Goal: Task Accomplishment & Management: Complete application form

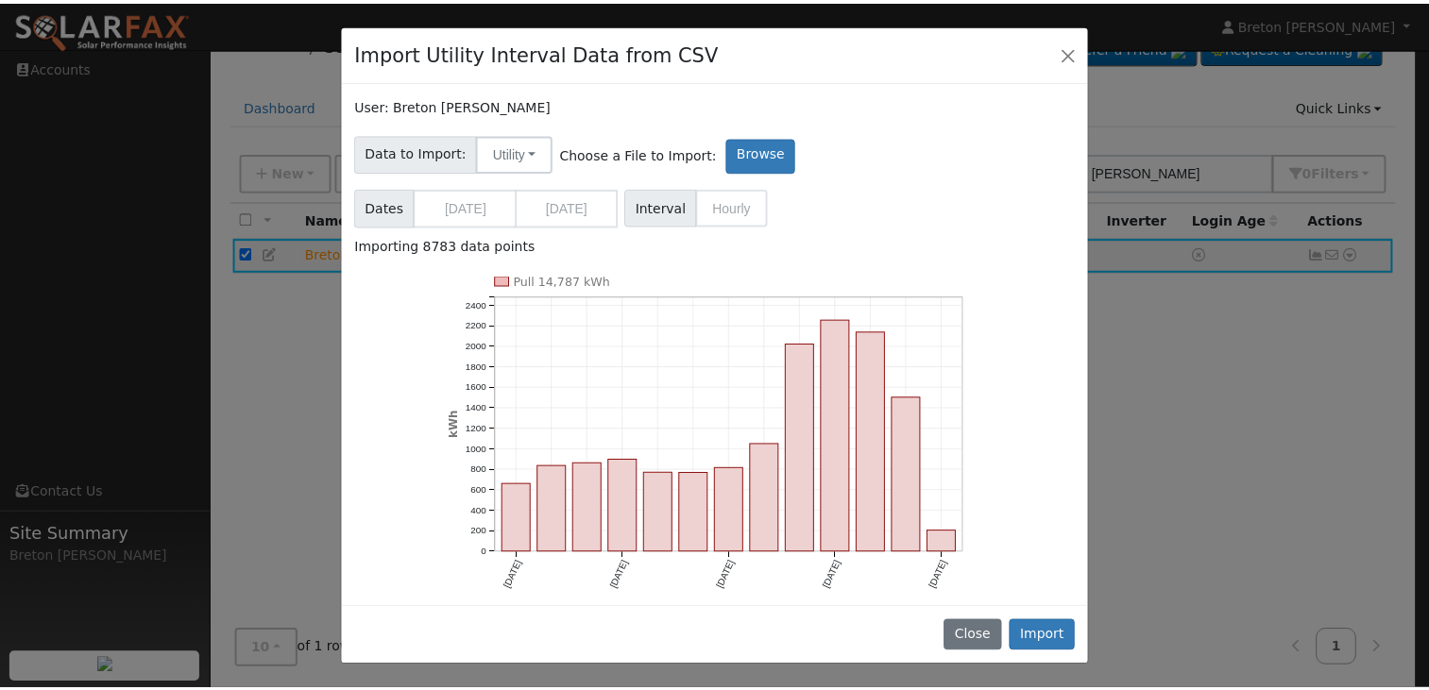
scroll to position [38, 0]
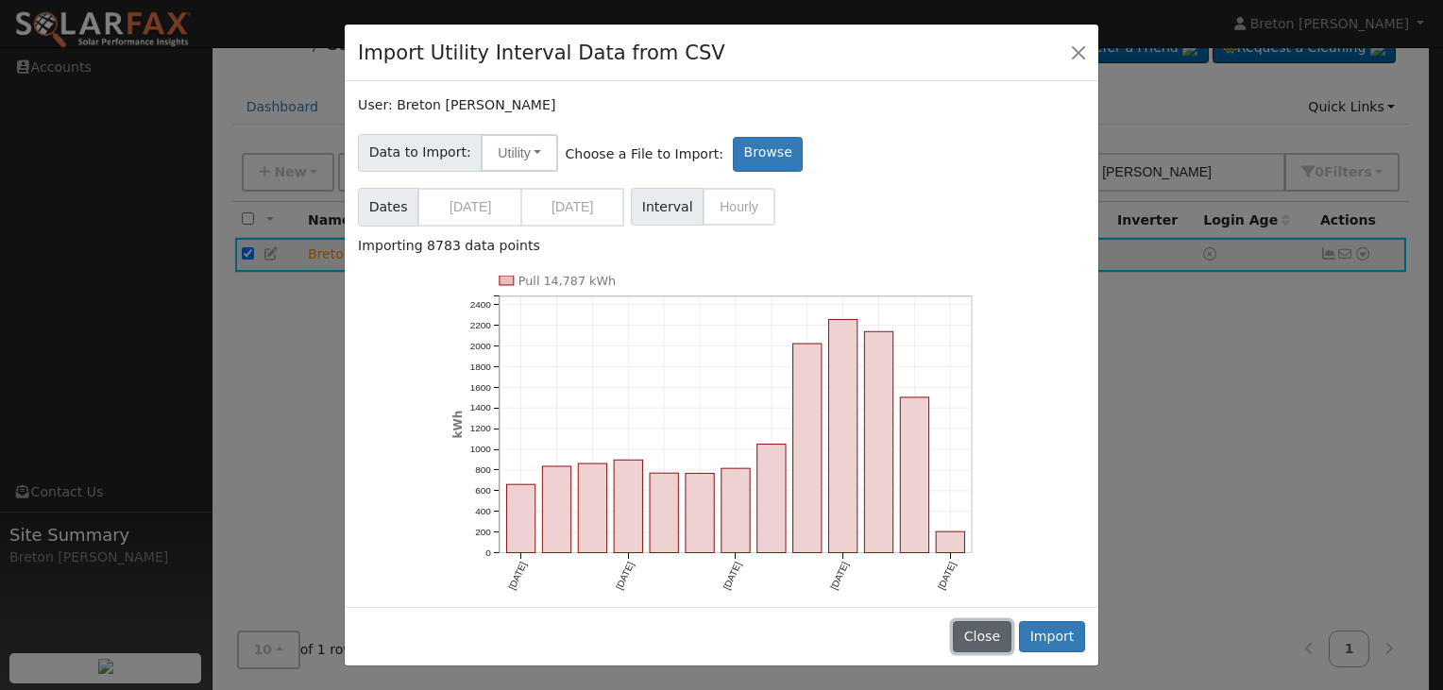
click at [1005, 629] on button "Close" at bounding box center [982, 638] width 58 height 32
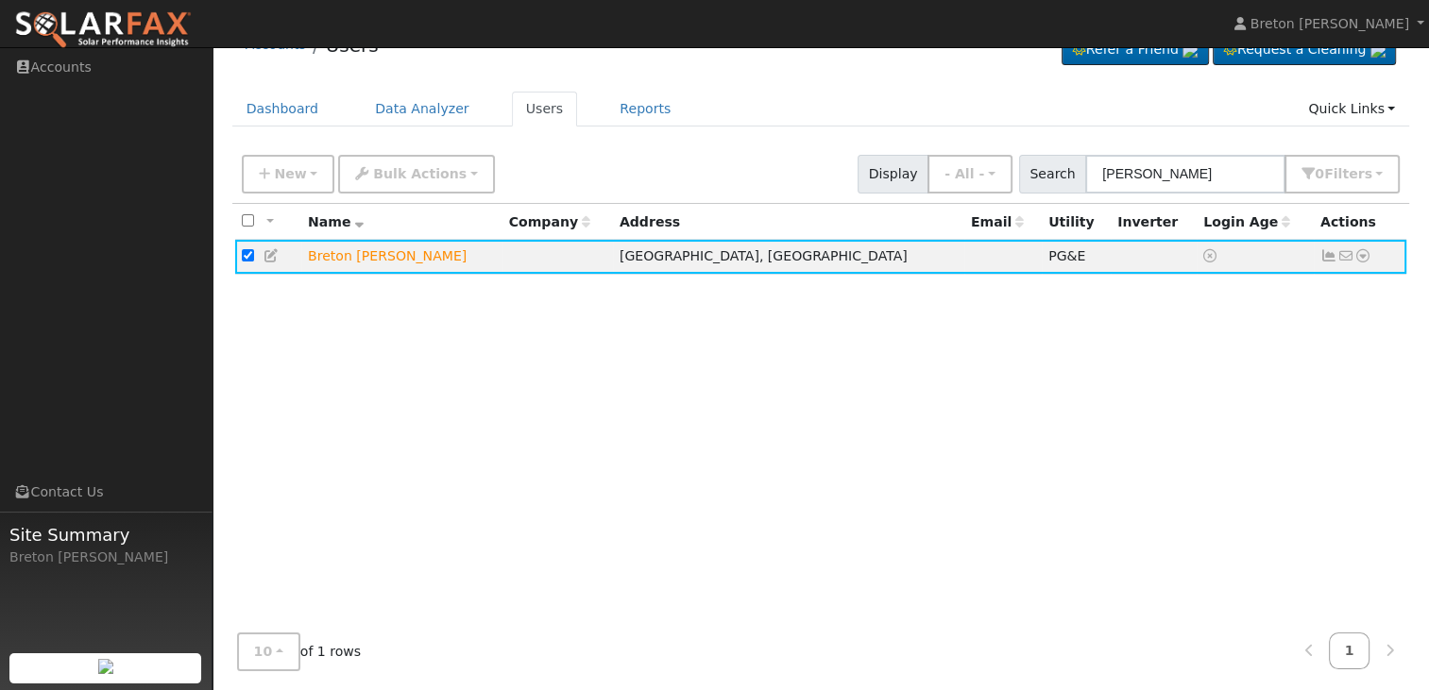
scroll to position [0, 0]
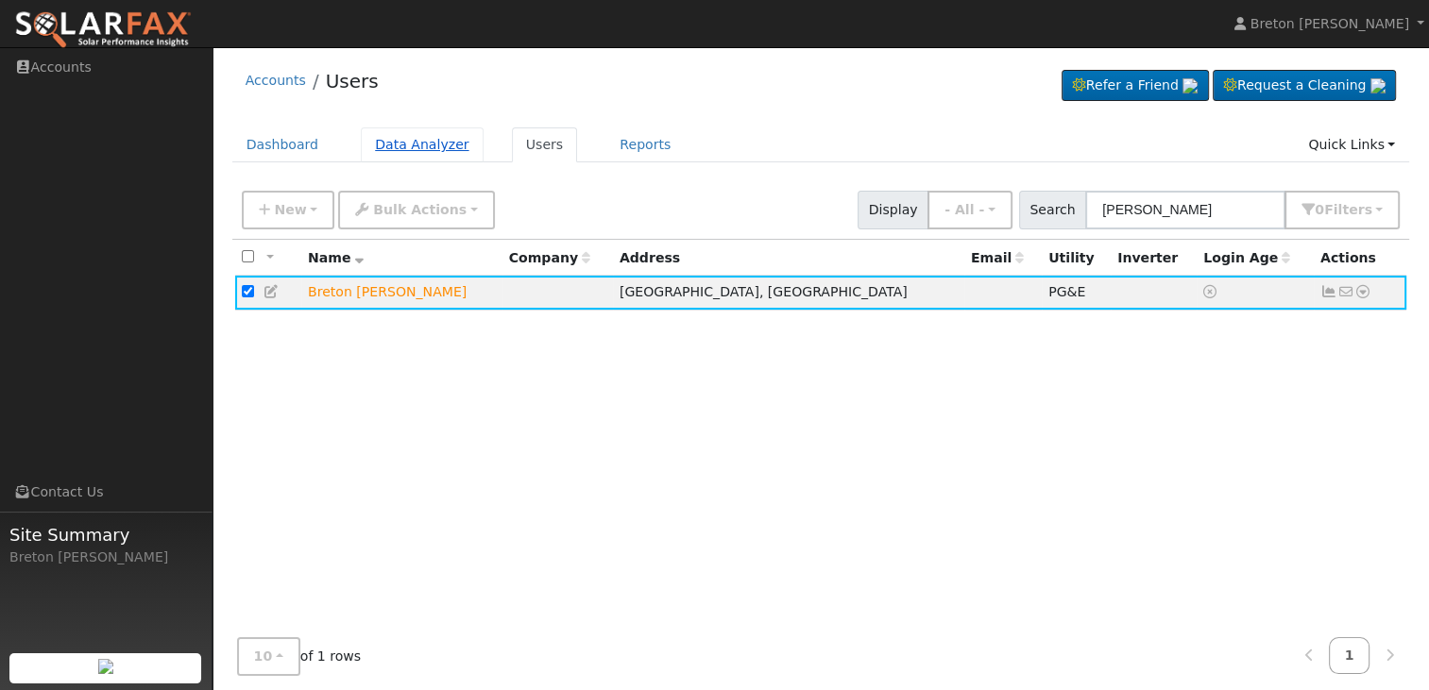
click at [433, 150] on link "Data Analyzer" at bounding box center [422, 145] width 123 height 35
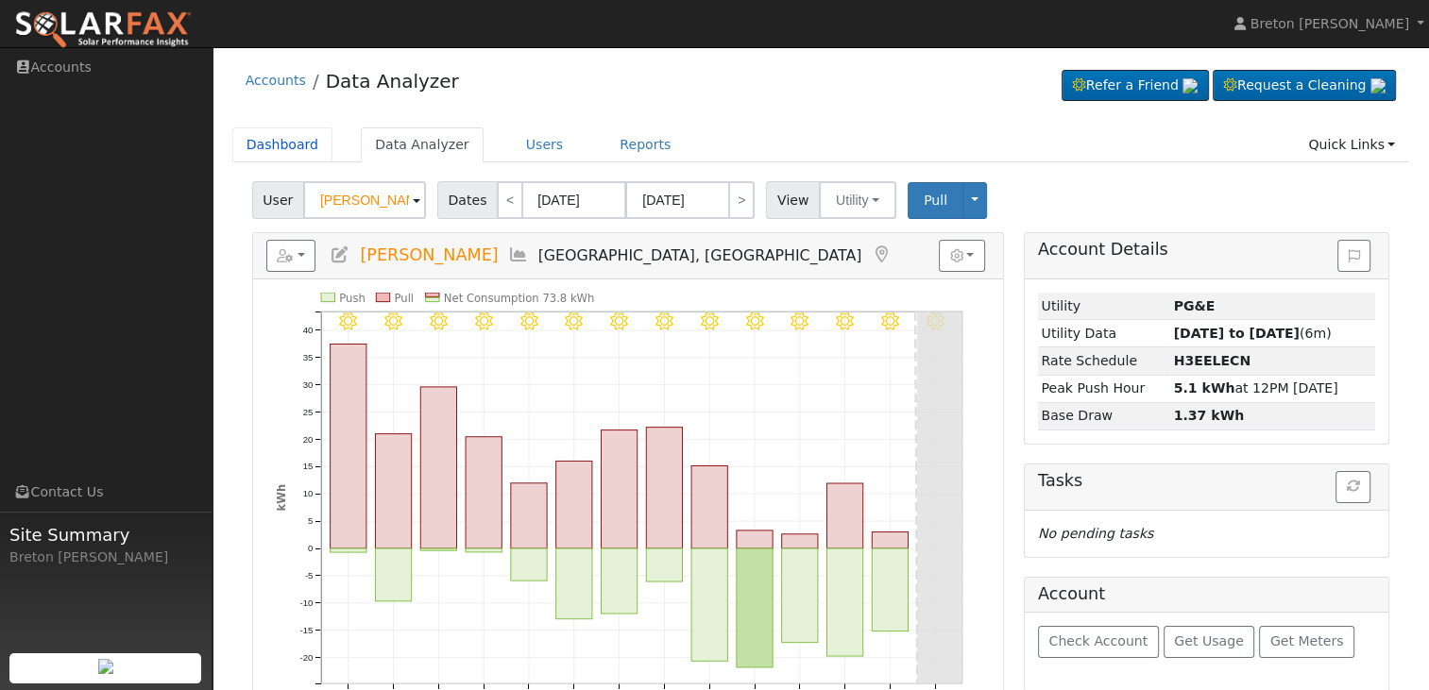
click at [266, 141] on link "Dashboard" at bounding box center [282, 145] width 101 height 35
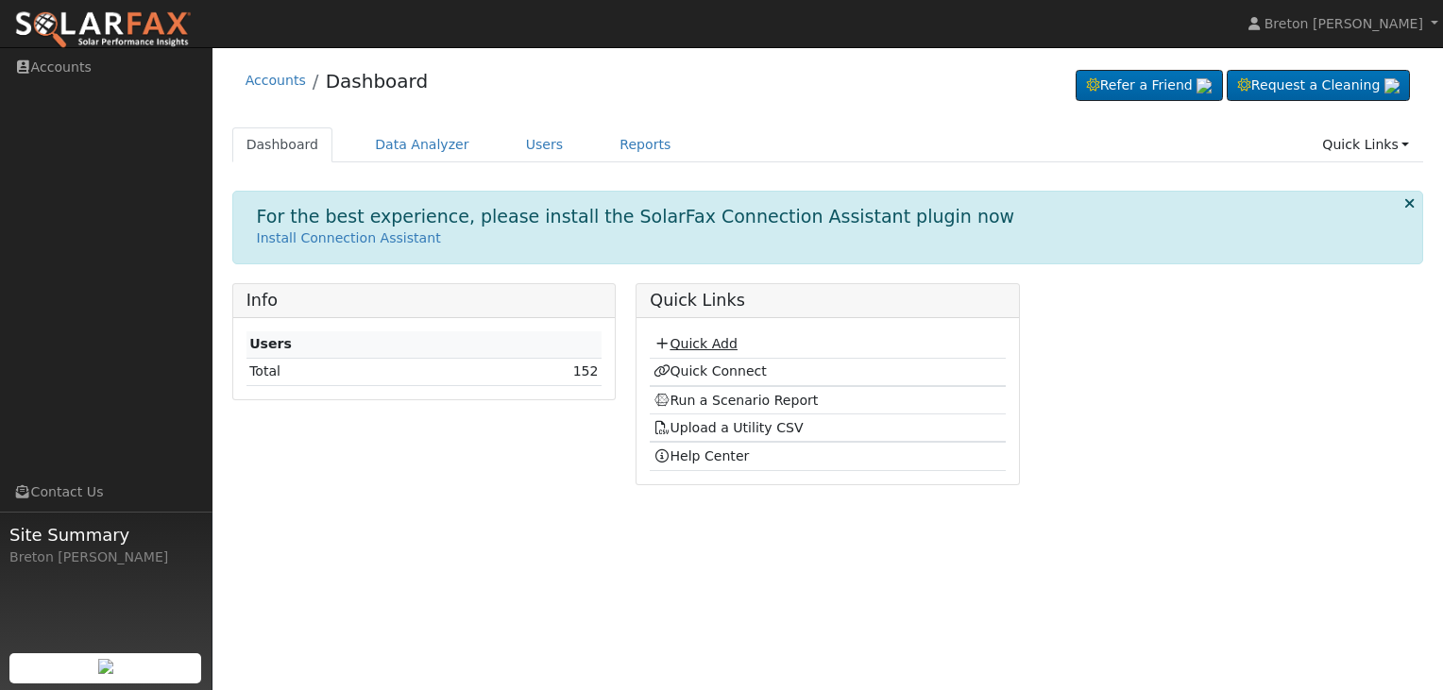
click at [712, 347] on link "Quick Add" at bounding box center [696, 343] width 84 height 15
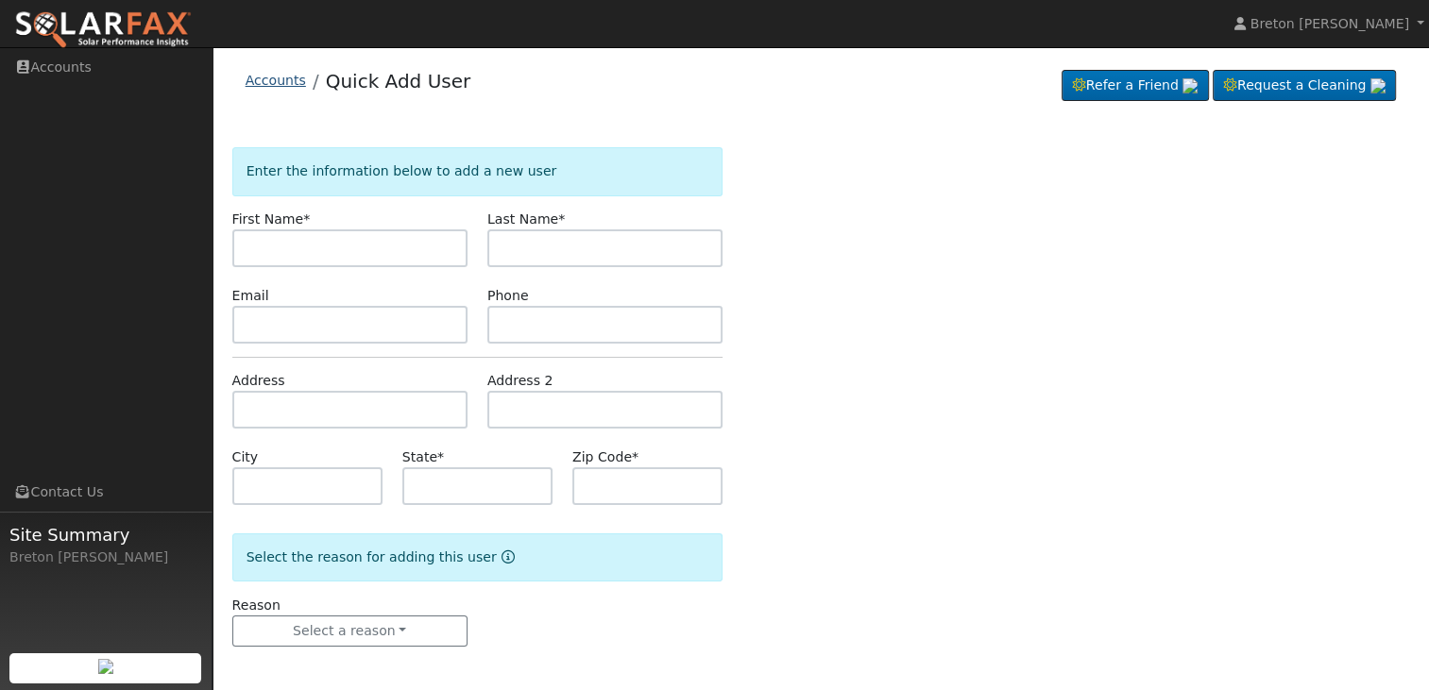
click at [264, 73] on link "Accounts" at bounding box center [276, 80] width 60 height 15
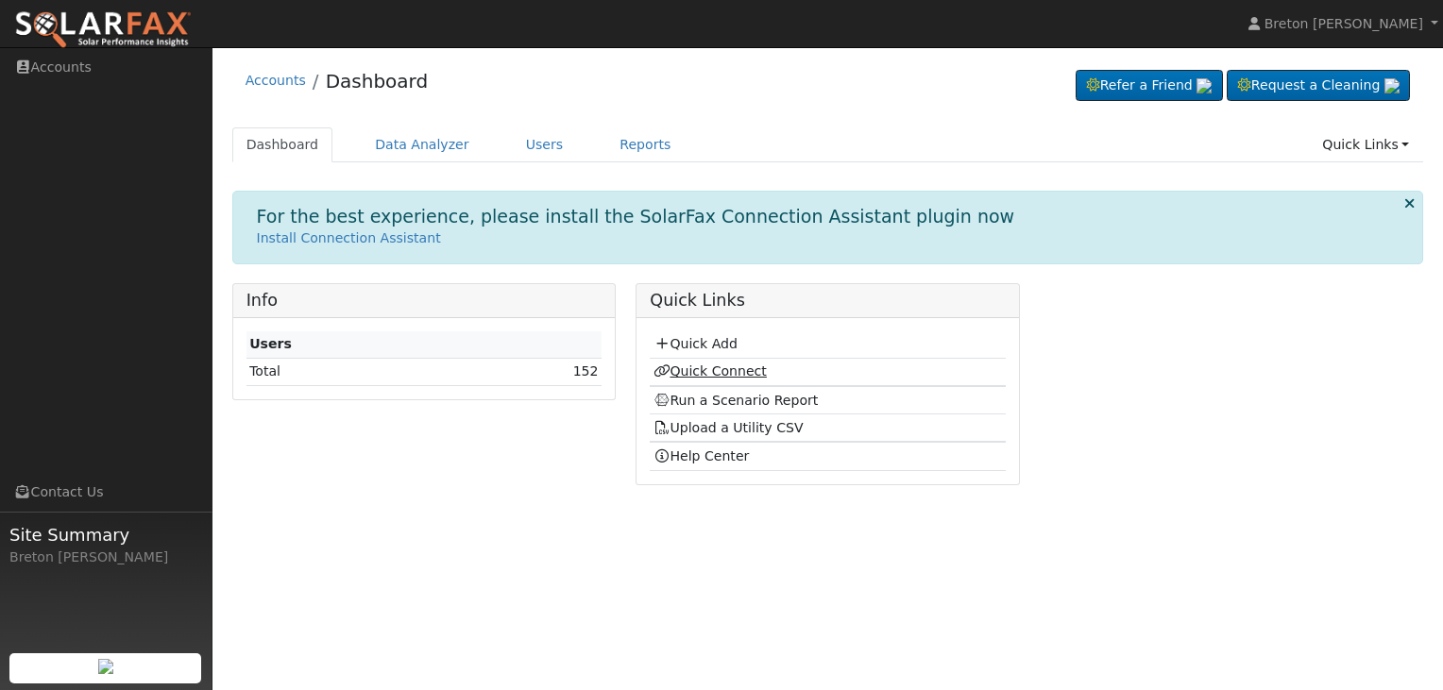
click at [748, 368] on link "Quick Connect" at bounding box center [710, 371] width 113 height 15
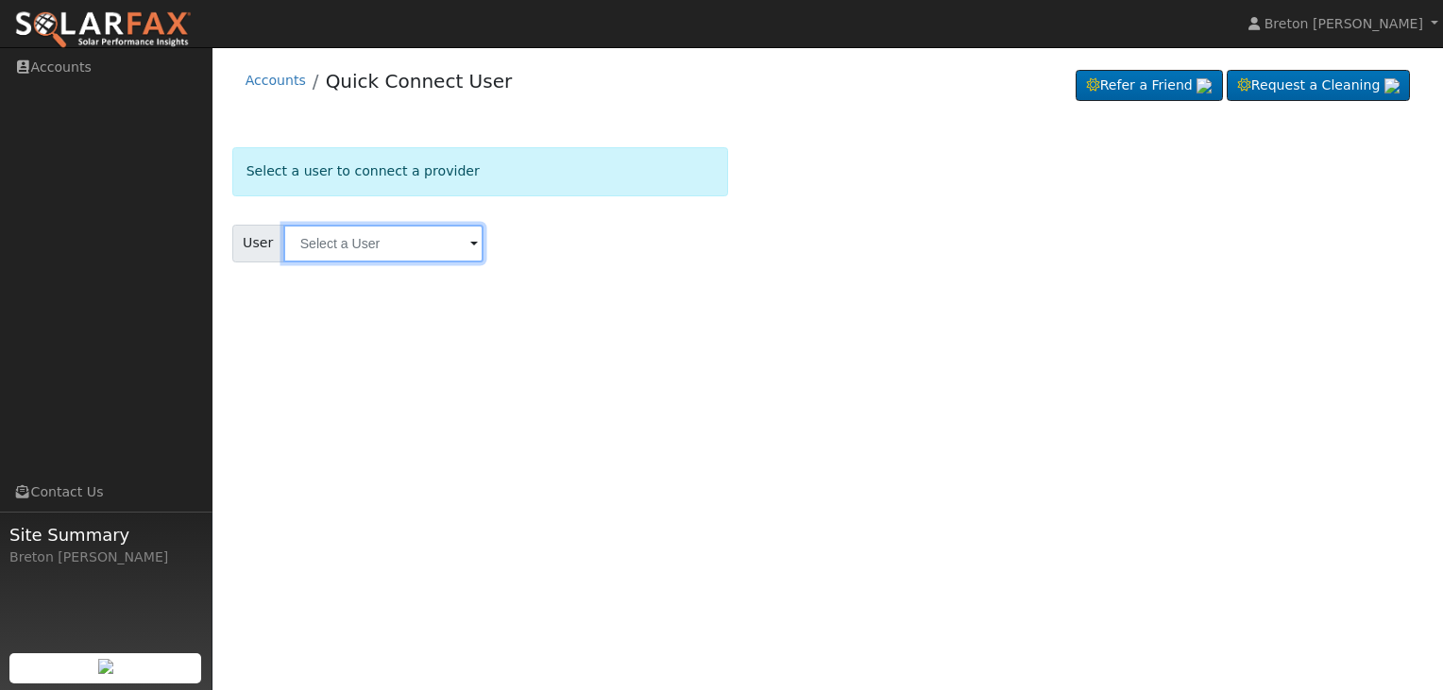
click at [362, 243] on input "text" at bounding box center [383, 244] width 200 height 38
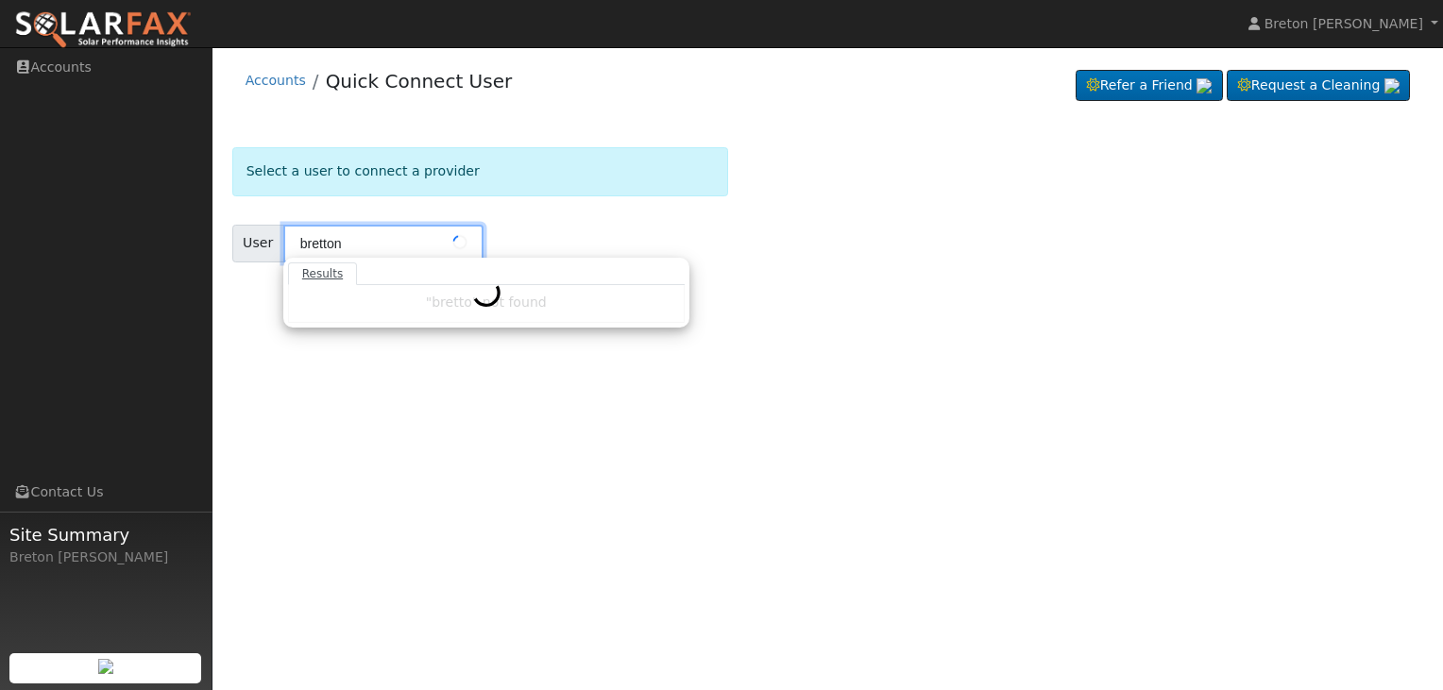
type input "bretton"
click at [767, 241] on div "Select a user to connect a provider User bretton Results "bretton" not found En…" at bounding box center [828, 228] width 1192 height 162
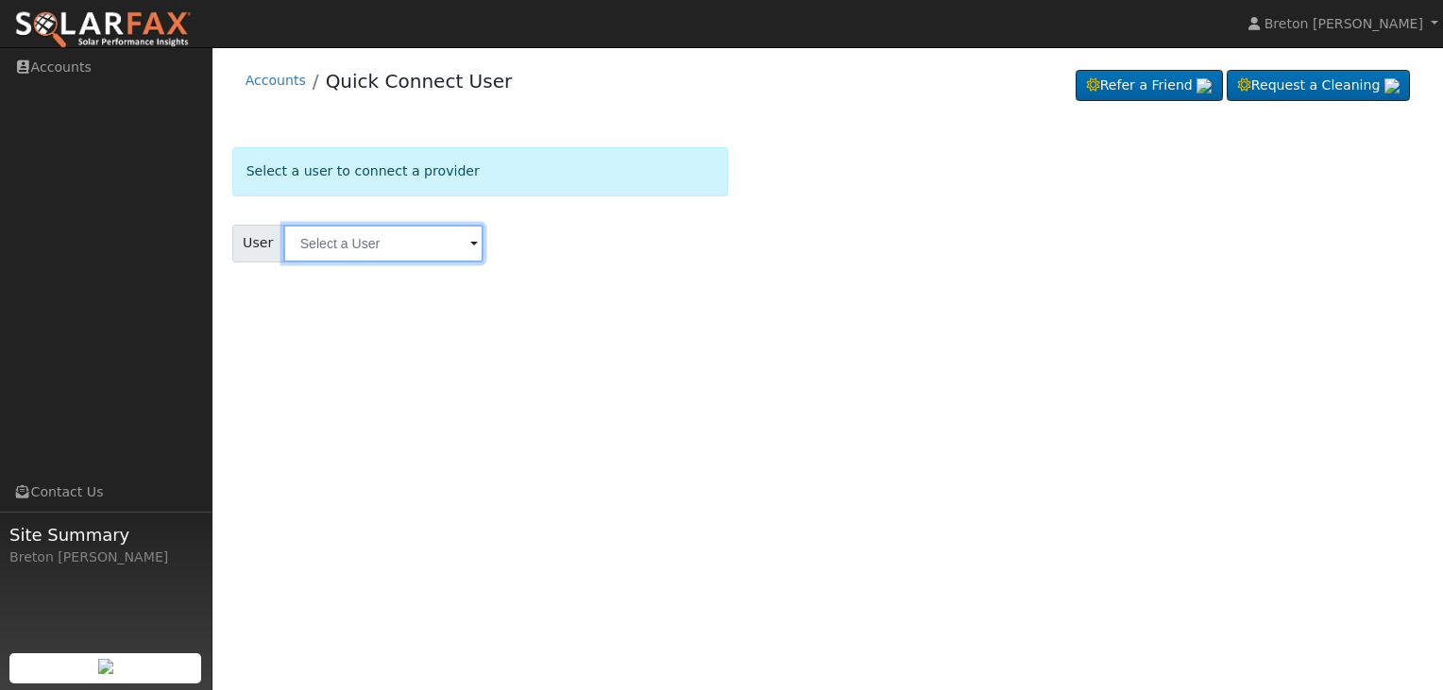
click at [451, 247] on input "text" at bounding box center [383, 244] width 200 height 38
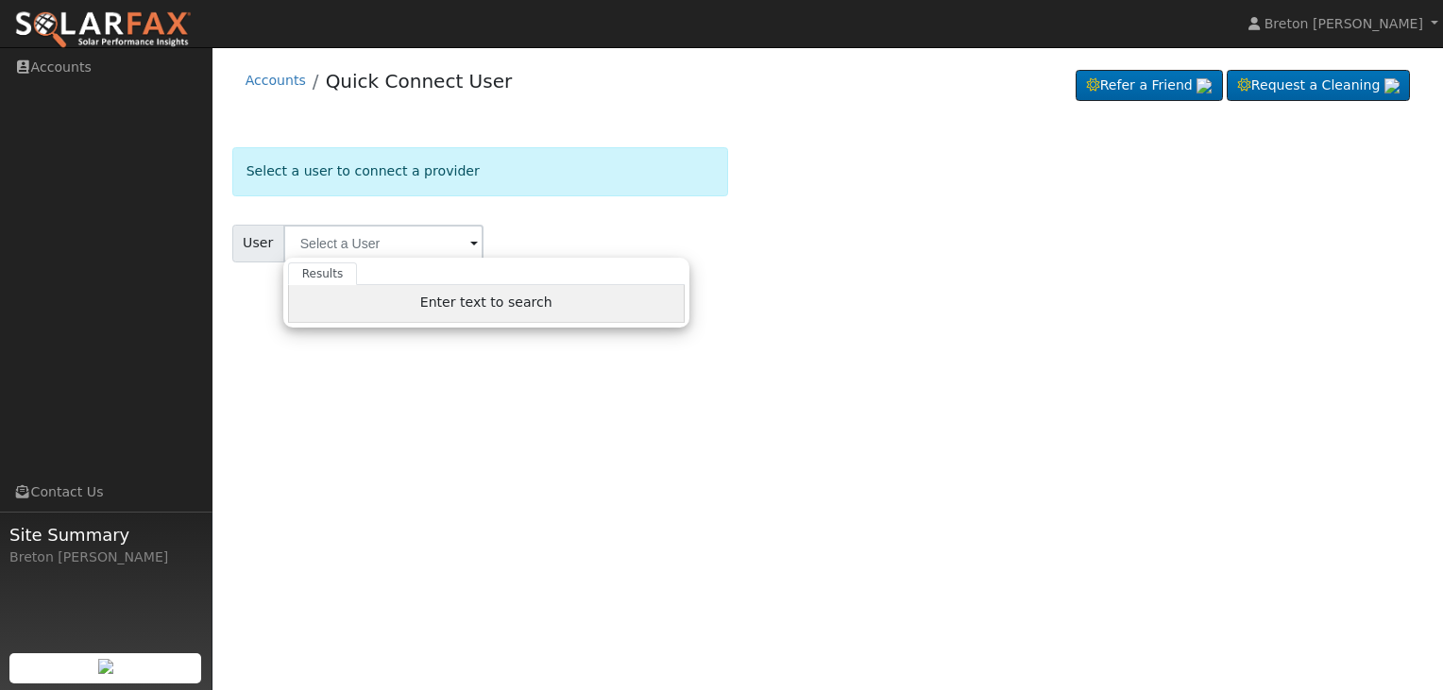
click at [437, 313] on div "Enter text to search" at bounding box center [486, 304] width 397 height 38
click at [352, 297] on div "Enter text to search" at bounding box center [486, 304] width 397 height 38
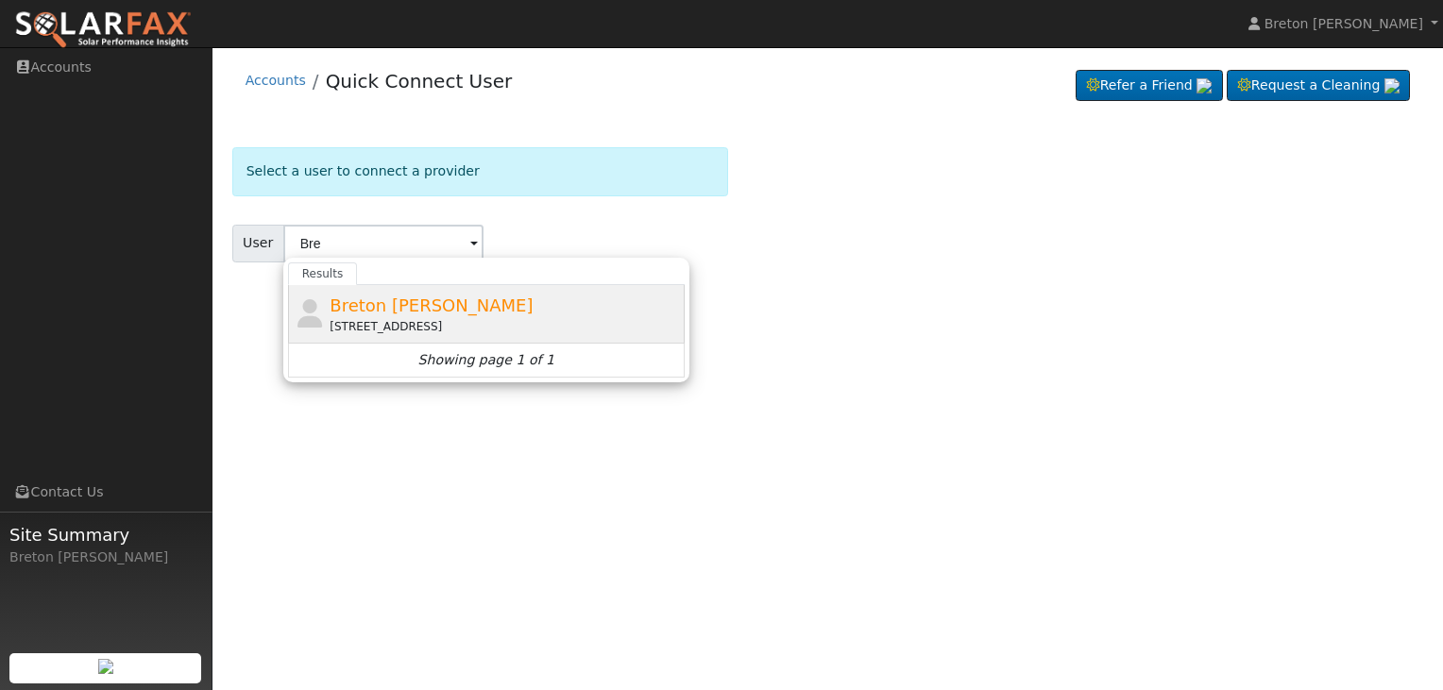
click at [358, 315] on div "Breton Stout 3074 East Saginaw Way, Fresno, CA 93726" at bounding box center [505, 314] width 350 height 43
type input "Breton [PERSON_NAME]"
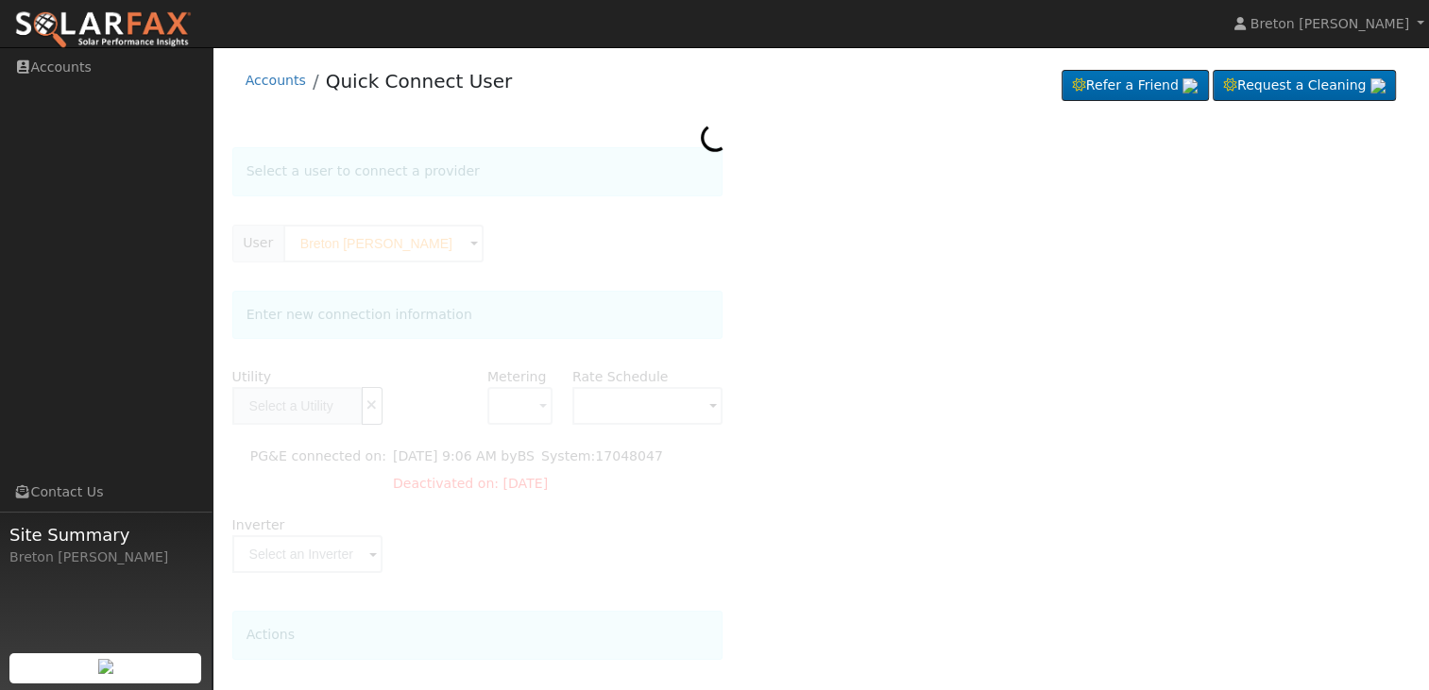
type input "PG&E"
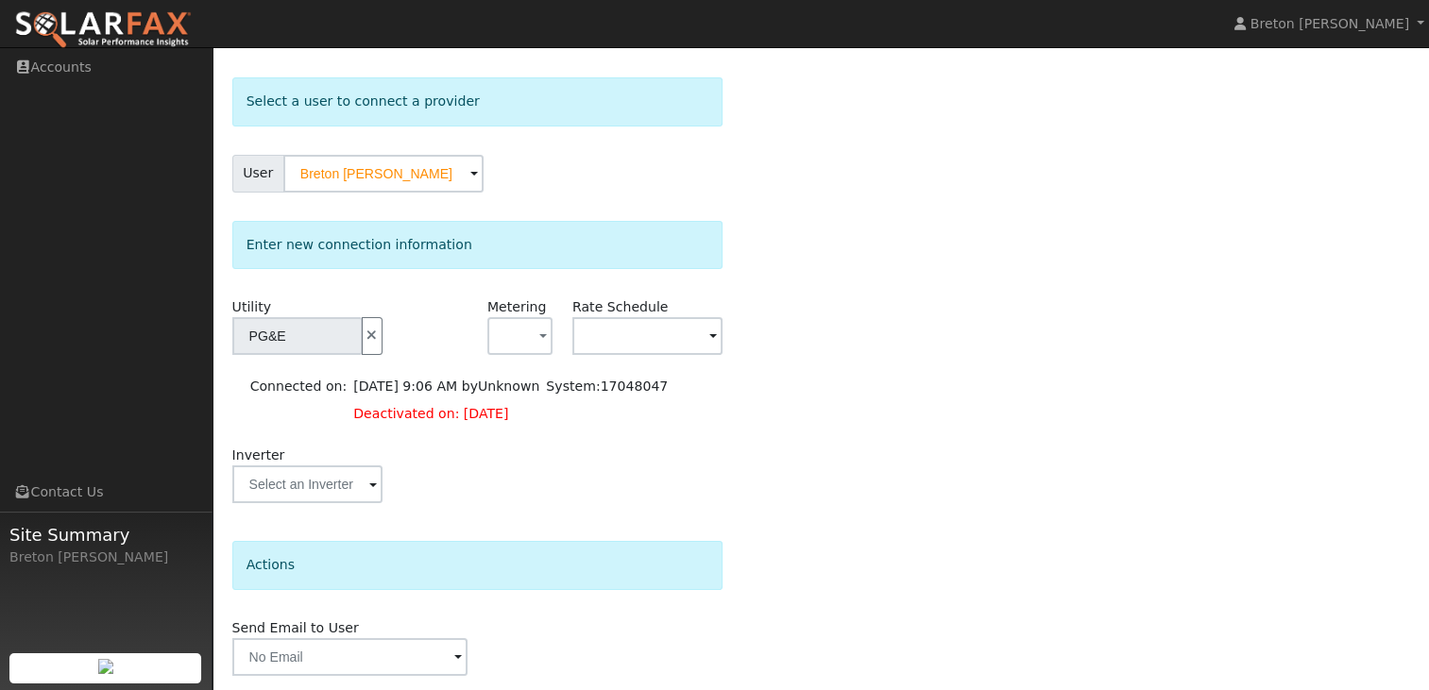
scroll to position [38, 0]
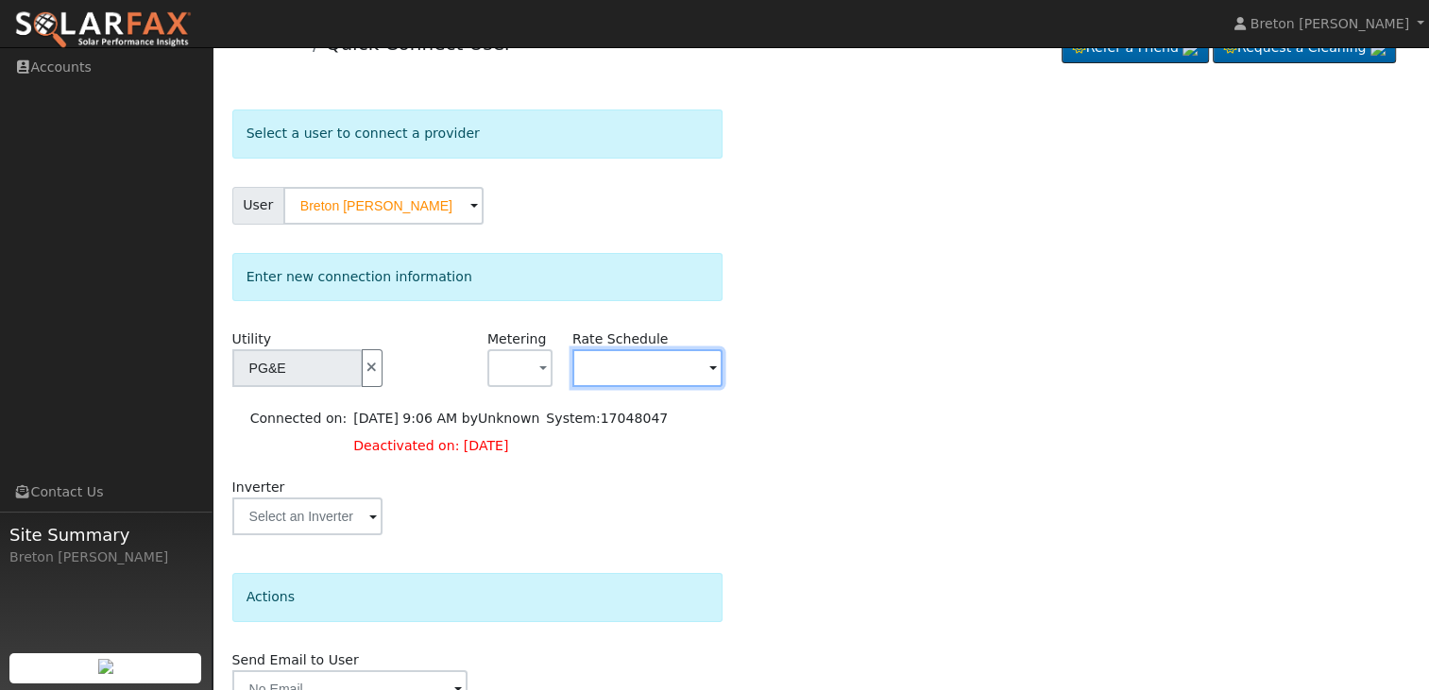
click at [631, 366] on input "text" at bounding box center [647, 368] width 150 height 38
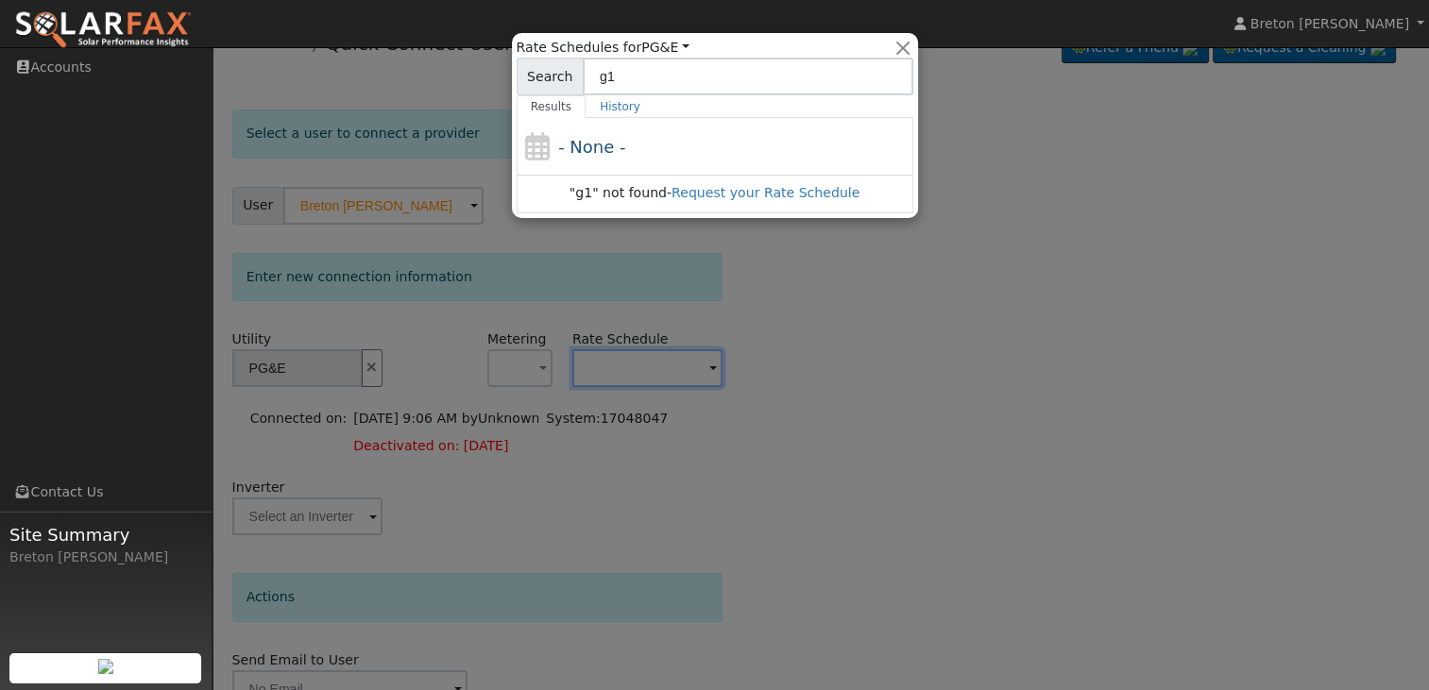
type input "g"
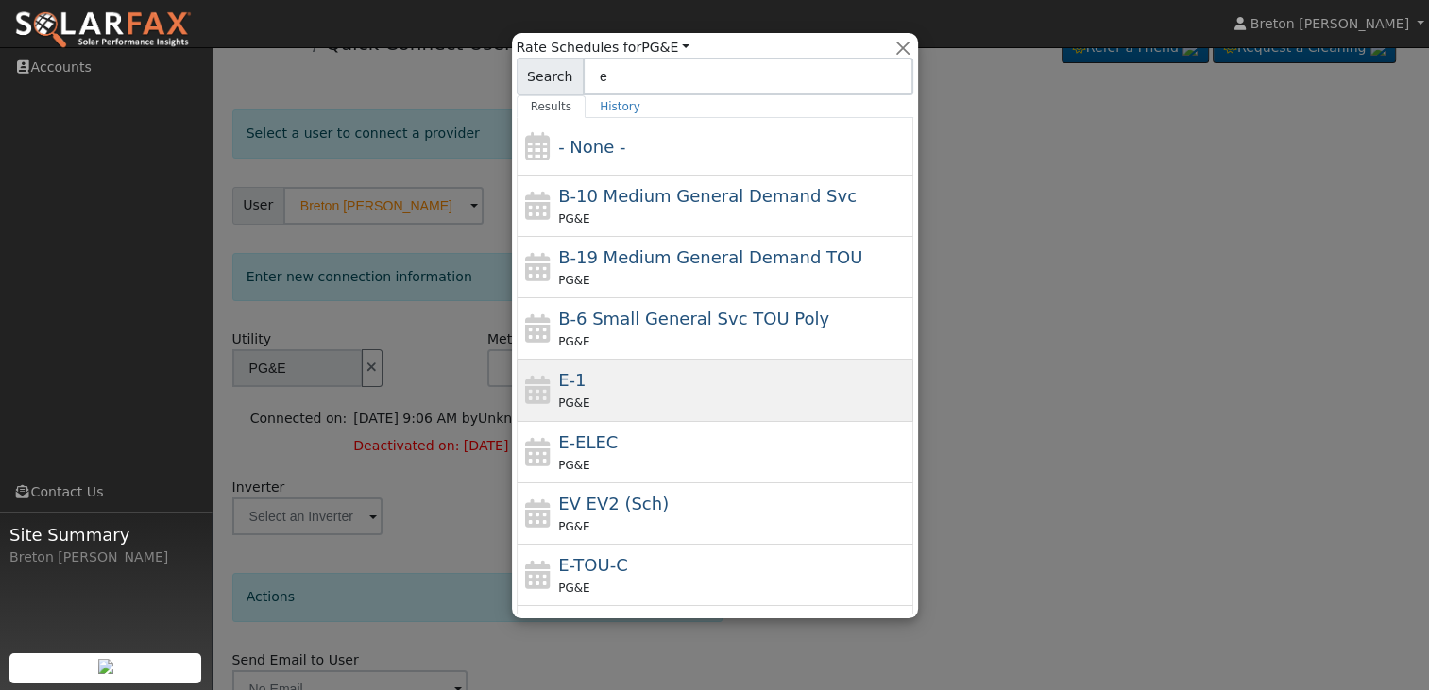
type input "e"
click at [732, 401] on div "PG&E" at bounding box center [733, 403] width 350 height 20
type input "E-1"
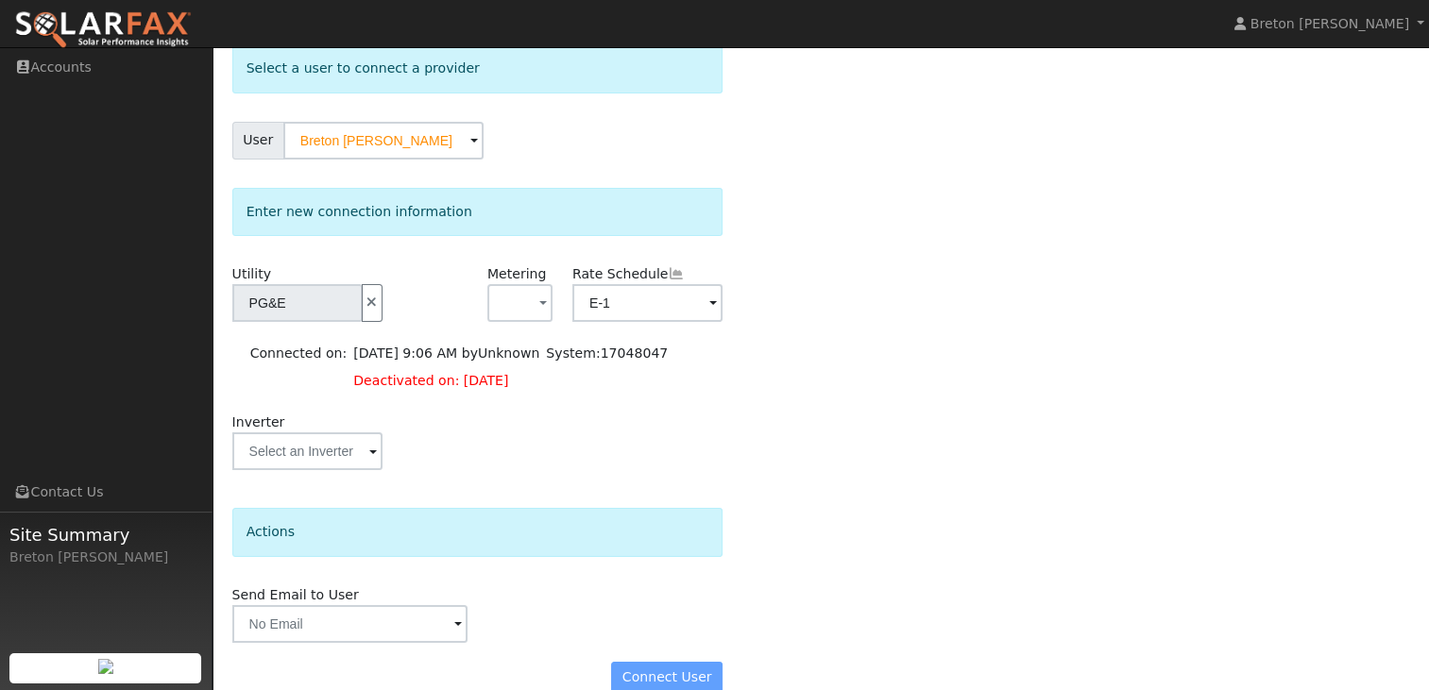
scroll to position [132, 0]
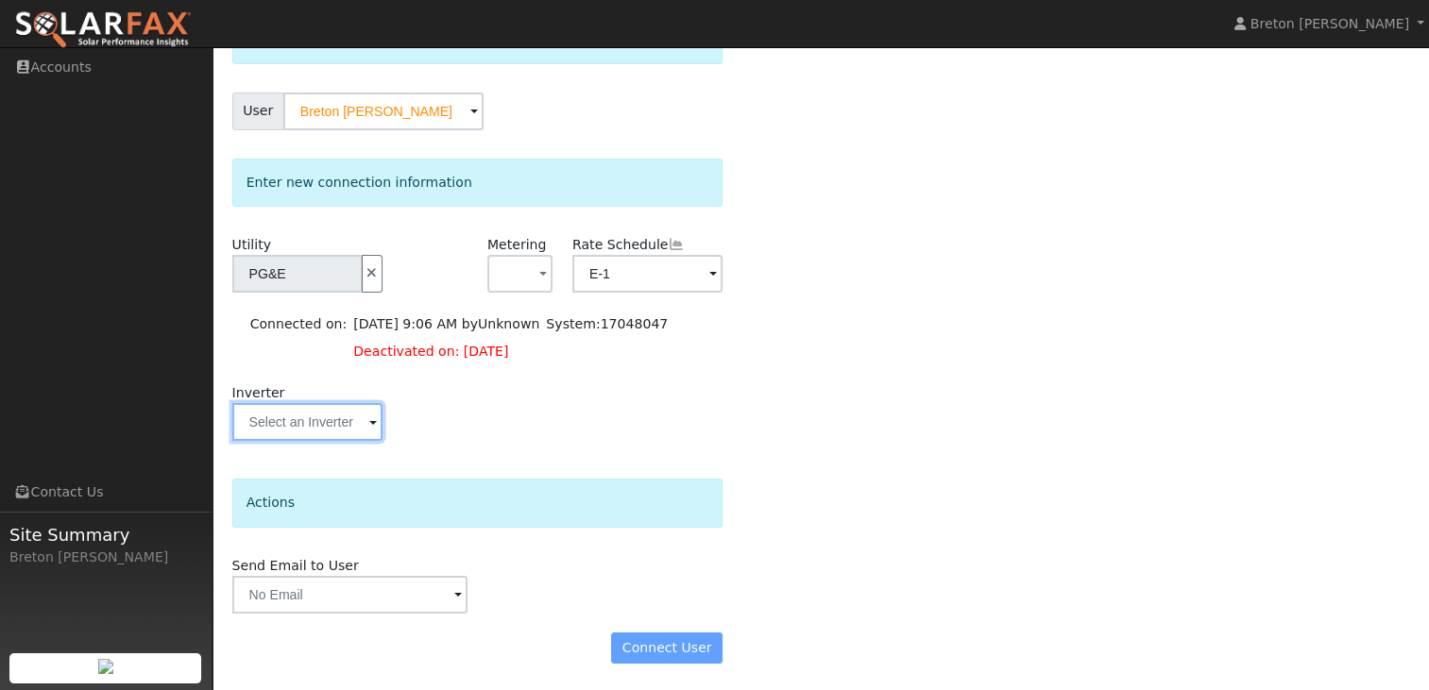
click at [301, 417] on input "text" at bounding box center [307, 422] width 150 height 38
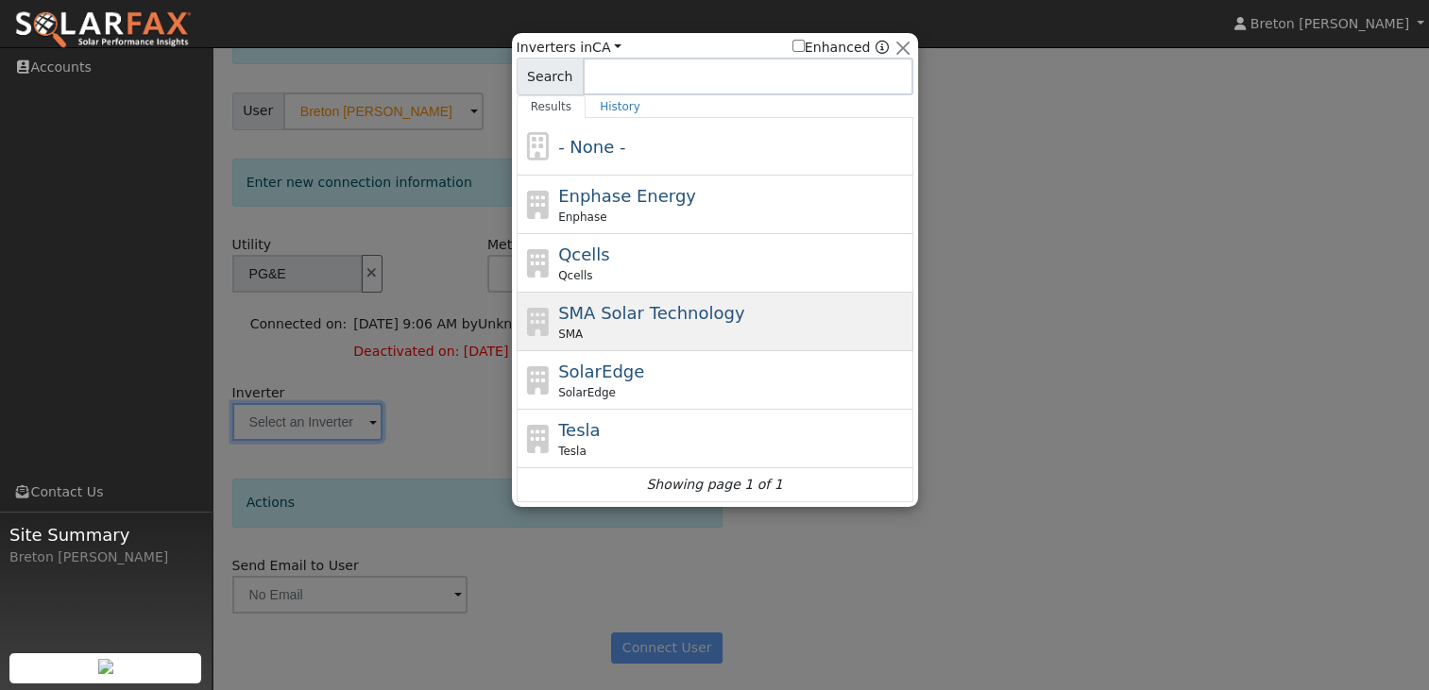
scroll to position [38, 0]
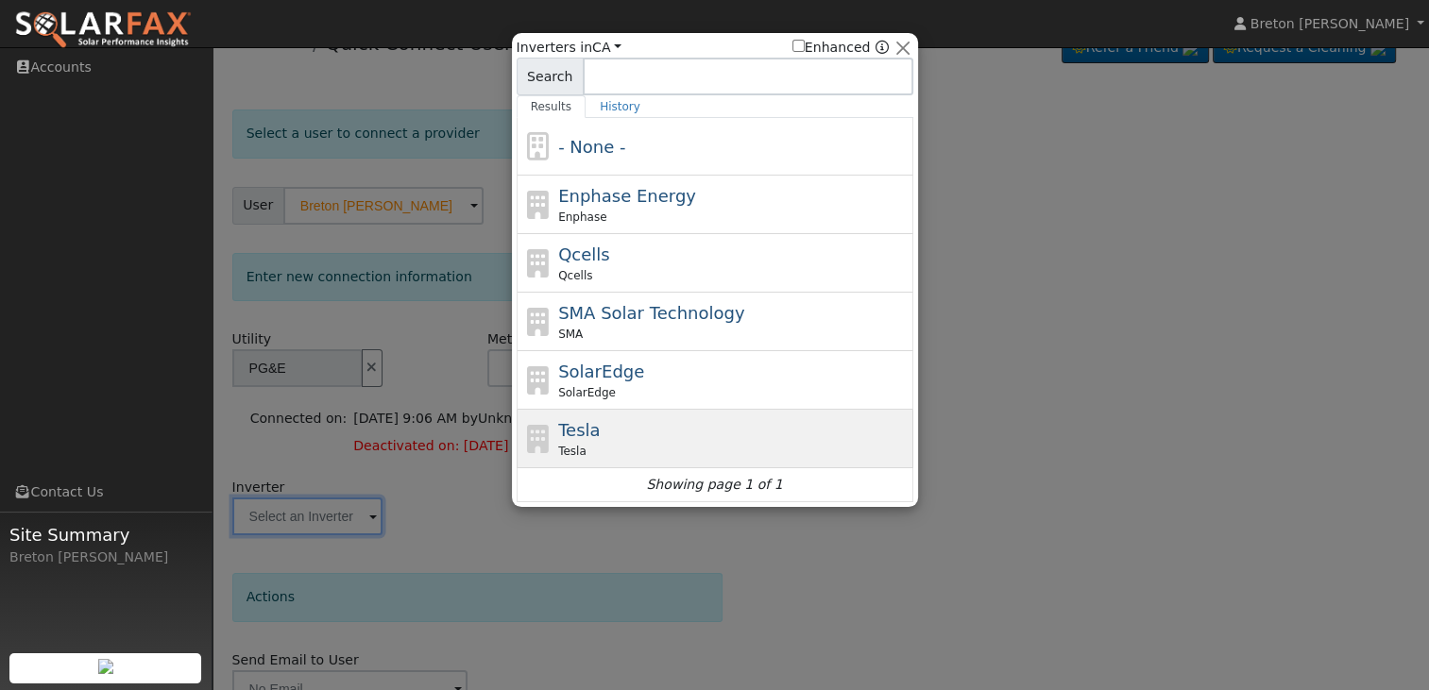
click at [660, 443] on div "Tesla" at bounding box center [733, 451] width 350 height 17
type input "Tesla"
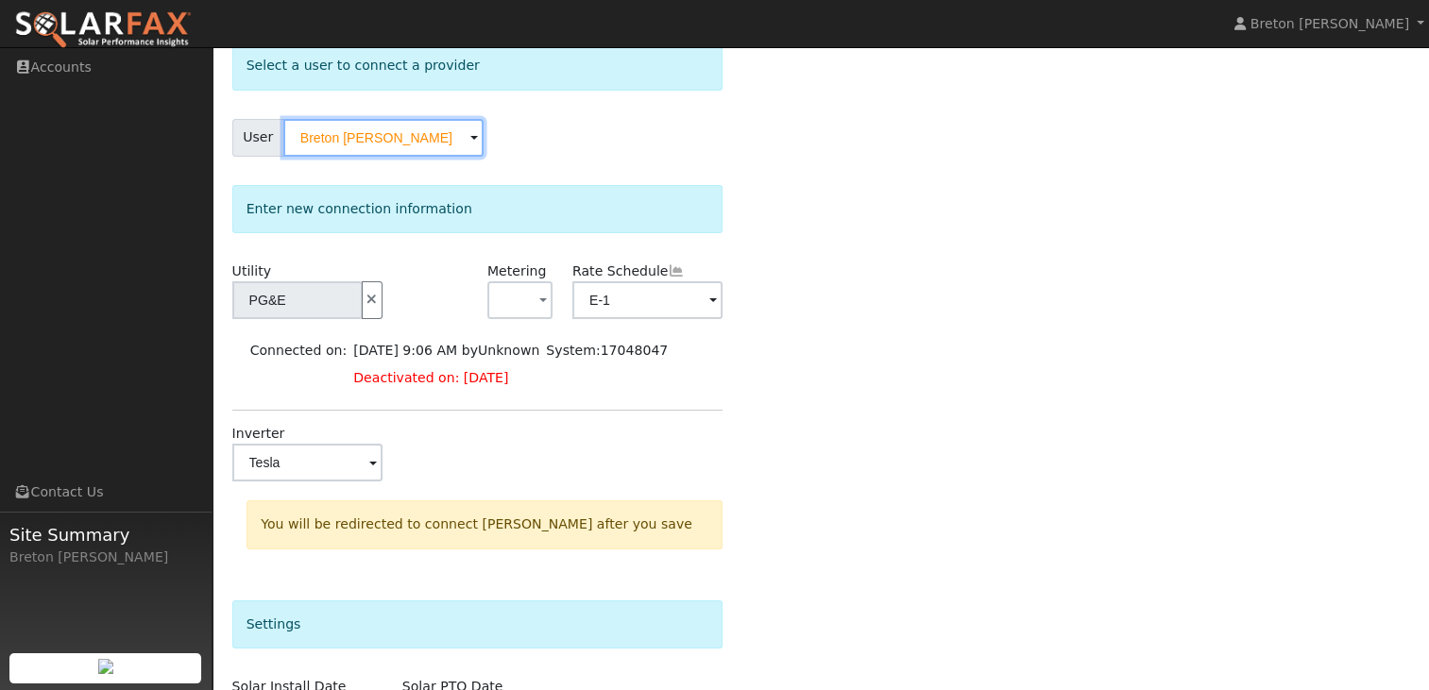
scroll to position [0, 0]
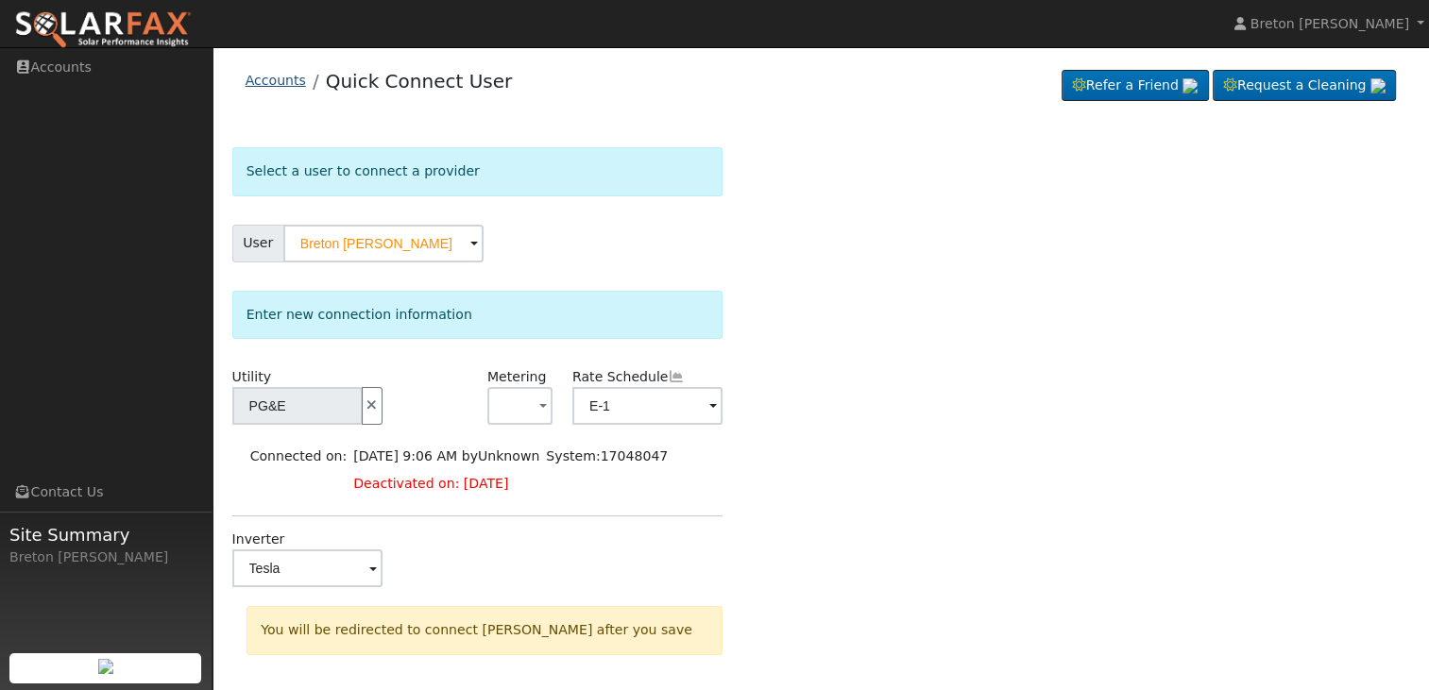
click at [275, 82] on link "Accounts" at bounding box center [276, 80] width 60 height 15
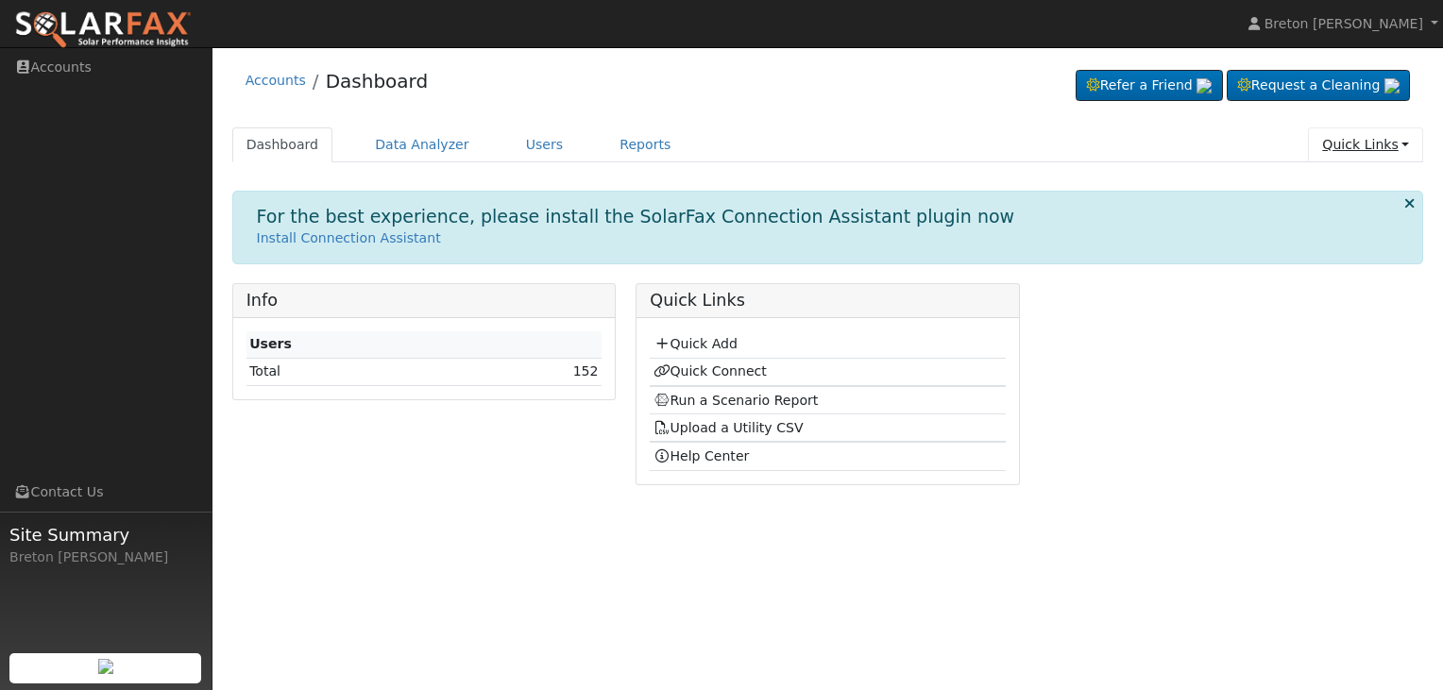
click at [1350, 144] on link "Quick Links" at bounding box center [1365, 145] width 115 height 35
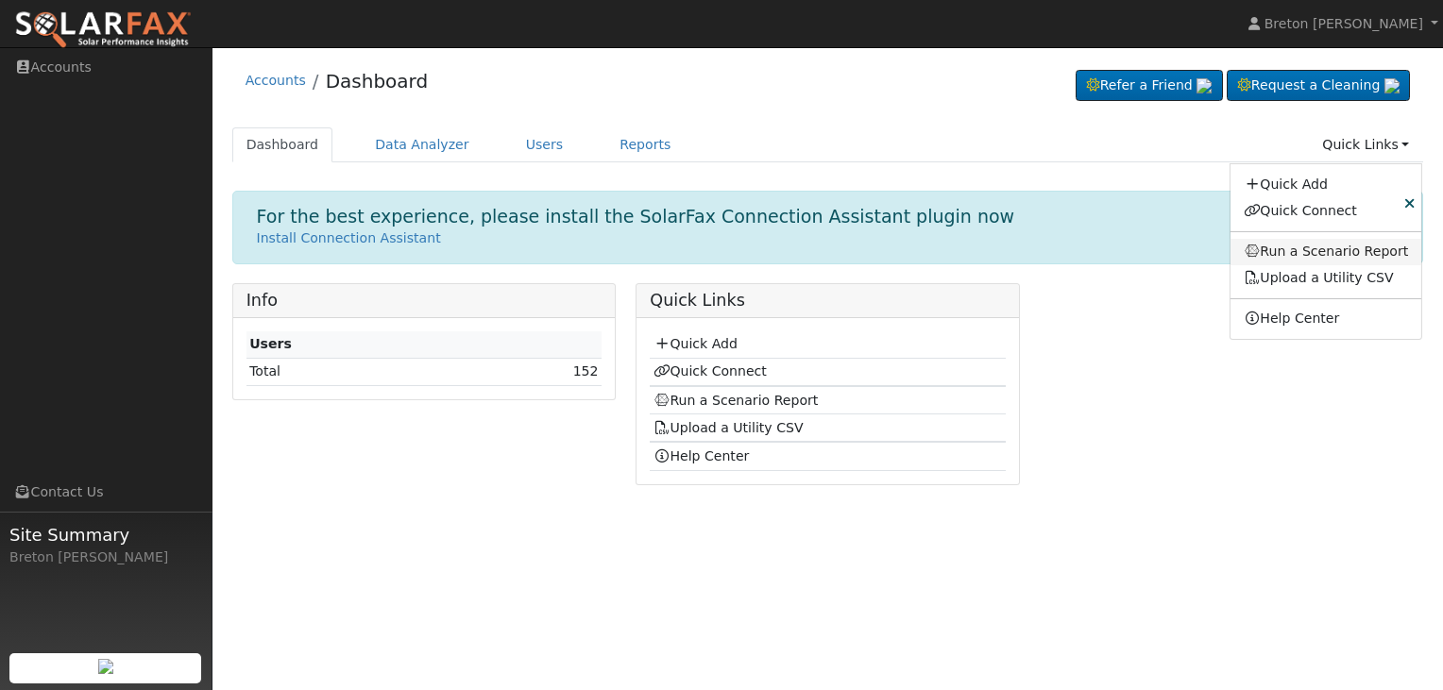
click at [1383, 253] on link "Run a Scenario Report" at bounding box center [1327, 252] width 192 height 26
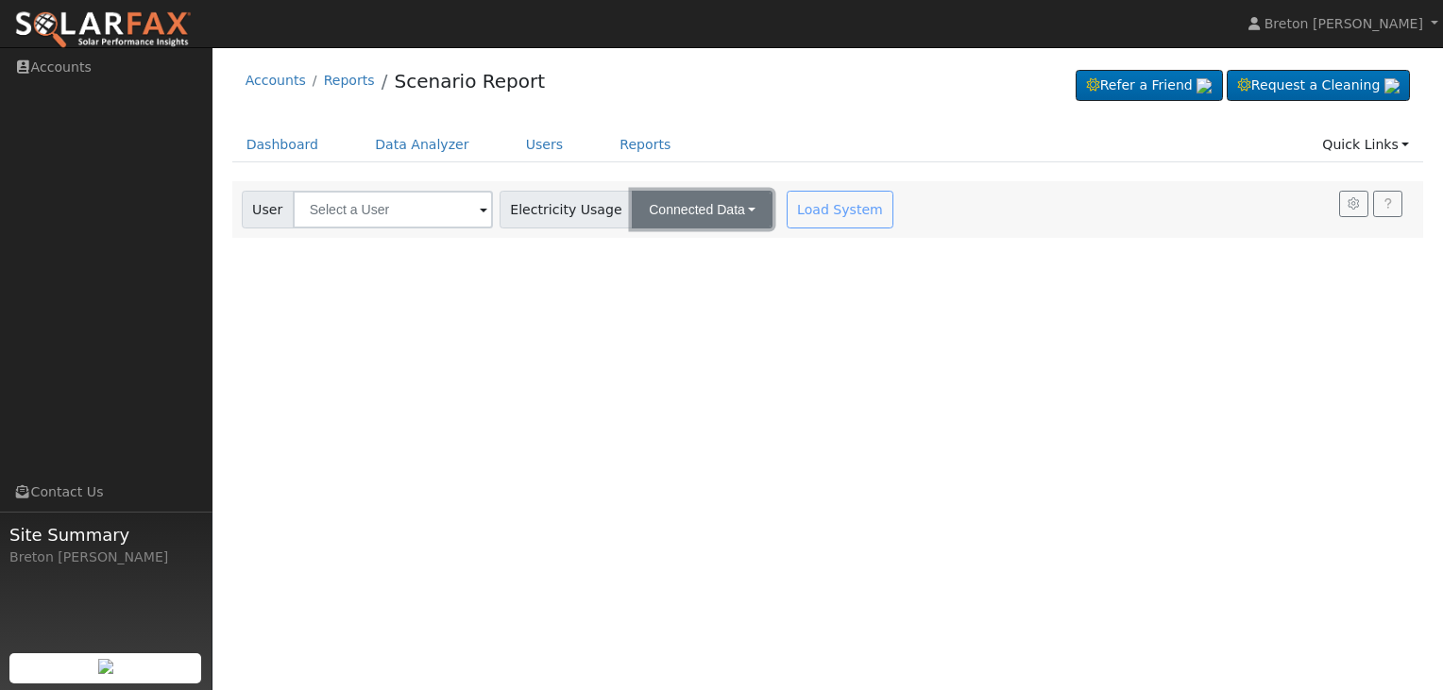
click at [704, 210] on button "Connected Data" at bounding box center [702, 210] width 141 height 38
click at [480, 212] on span at bounding box center [484, 211] width 8 height 22
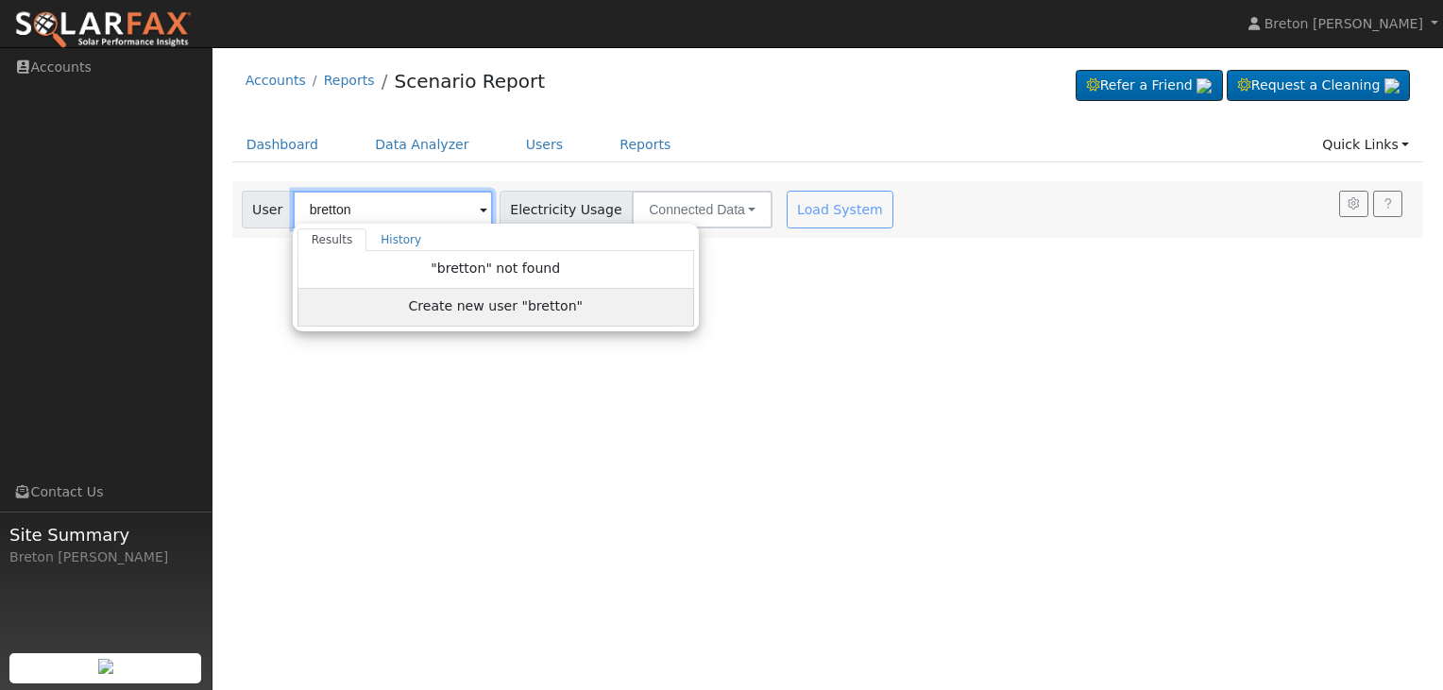
type input "bretton"
click at [372, 316] on div "Create new user "bretton"" at bounding box center [496, 308] width 397 height 38
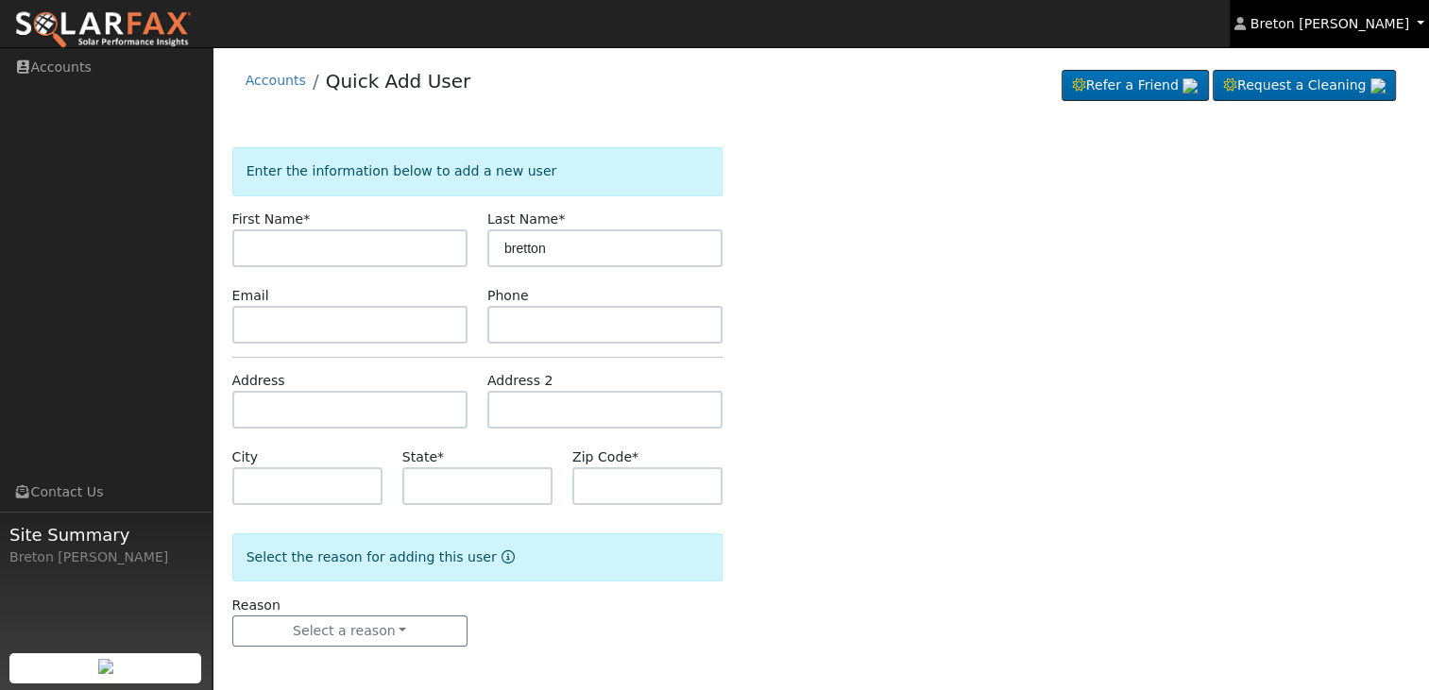
click at [1380, 31] on span "Breton [PERSON_NAME]" at bounding box center [1330, 23] width 159 height 15
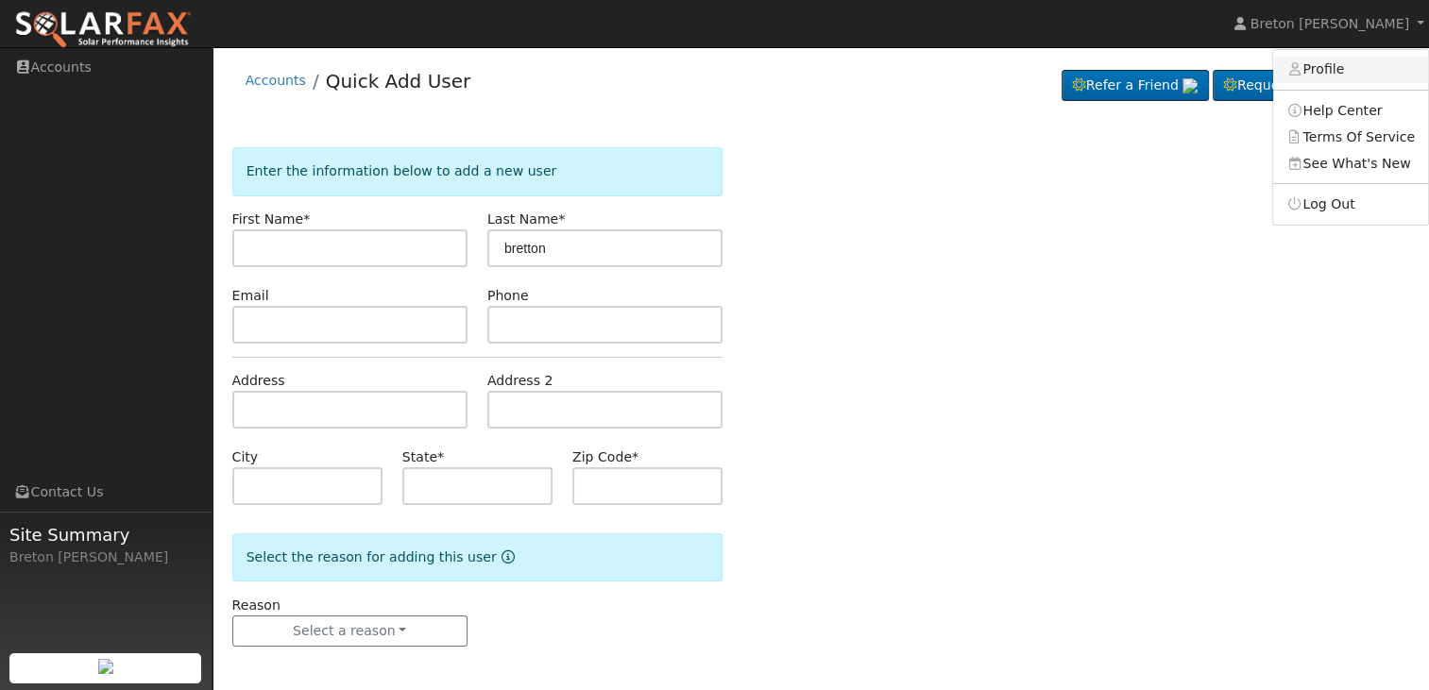
click at [1356, 68] on link "Profile" at bounding box center [1350, 70] width 155 height 26
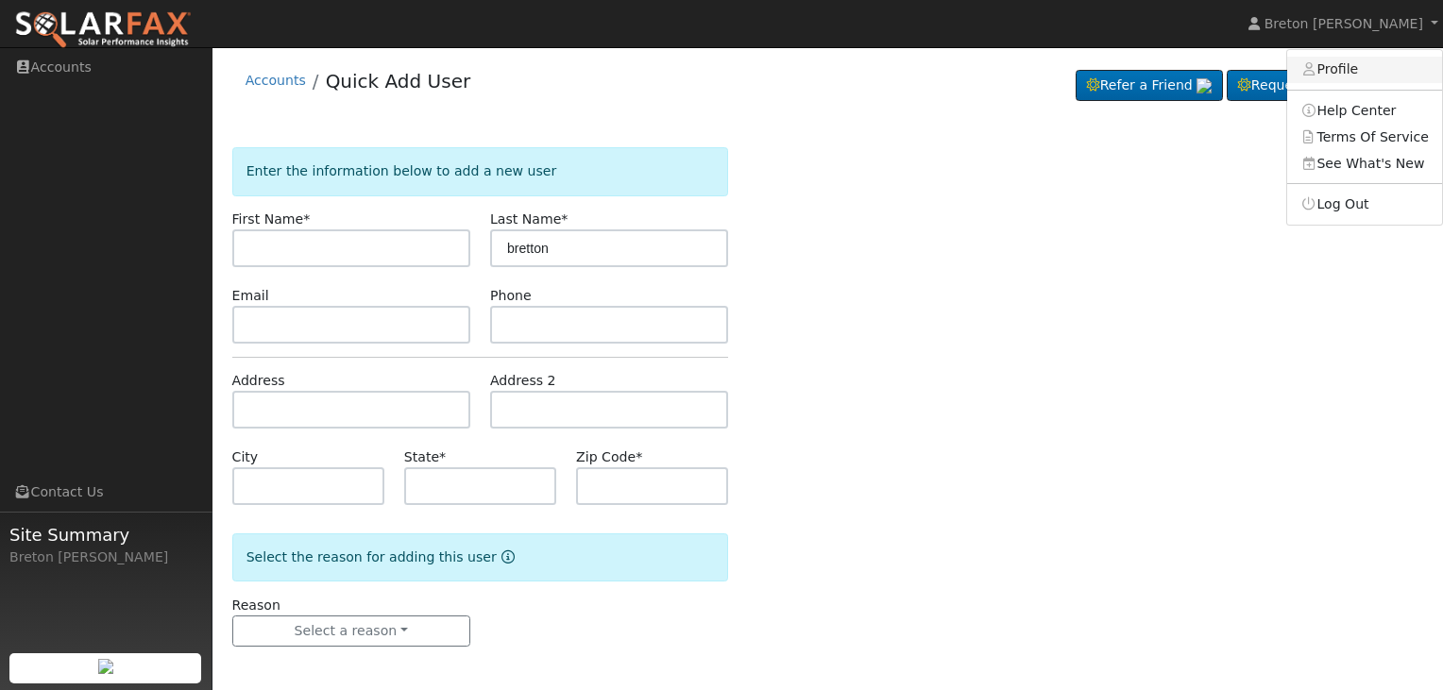
type input "Breton"
type input "[PERSON_NAME]"
type input "[EMAIL_ADDRESS][DOMAIN_NAME]"
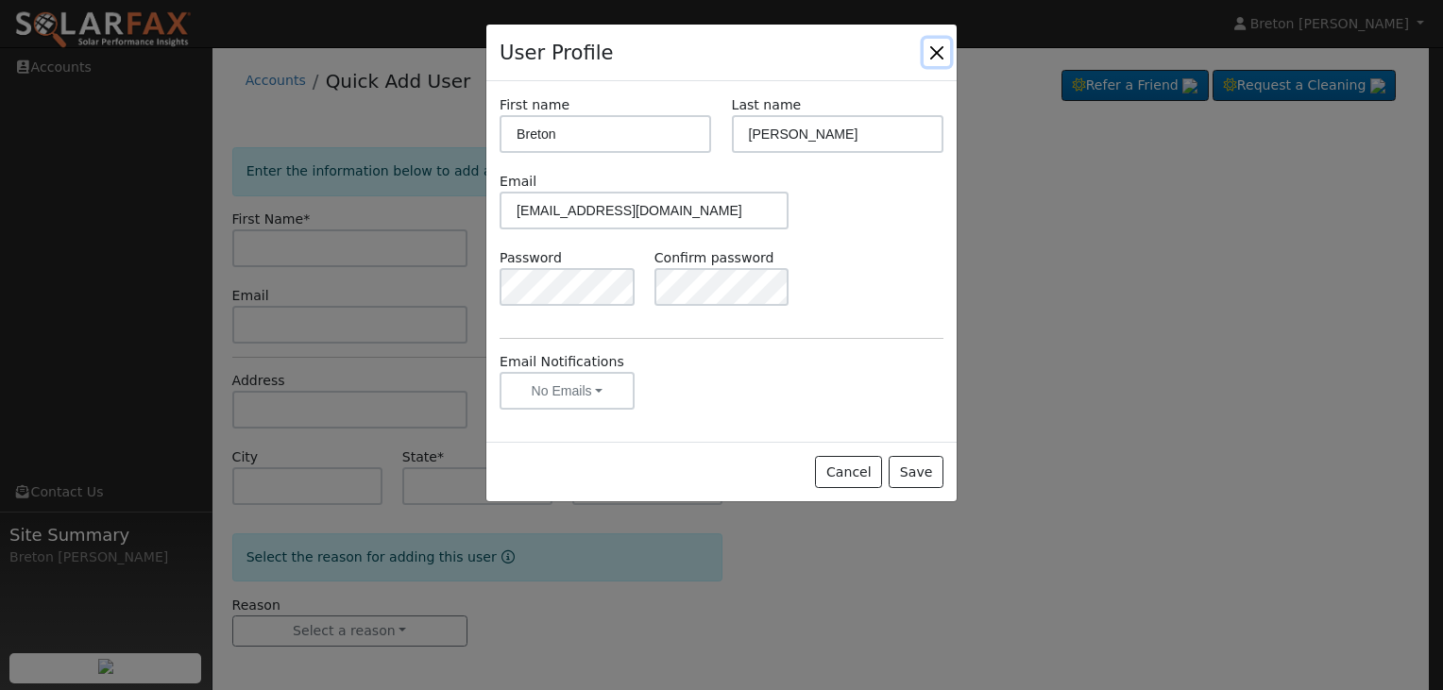
click at [933, 45] on button "Close" at bounding box center [937, 52] width 26 height 26
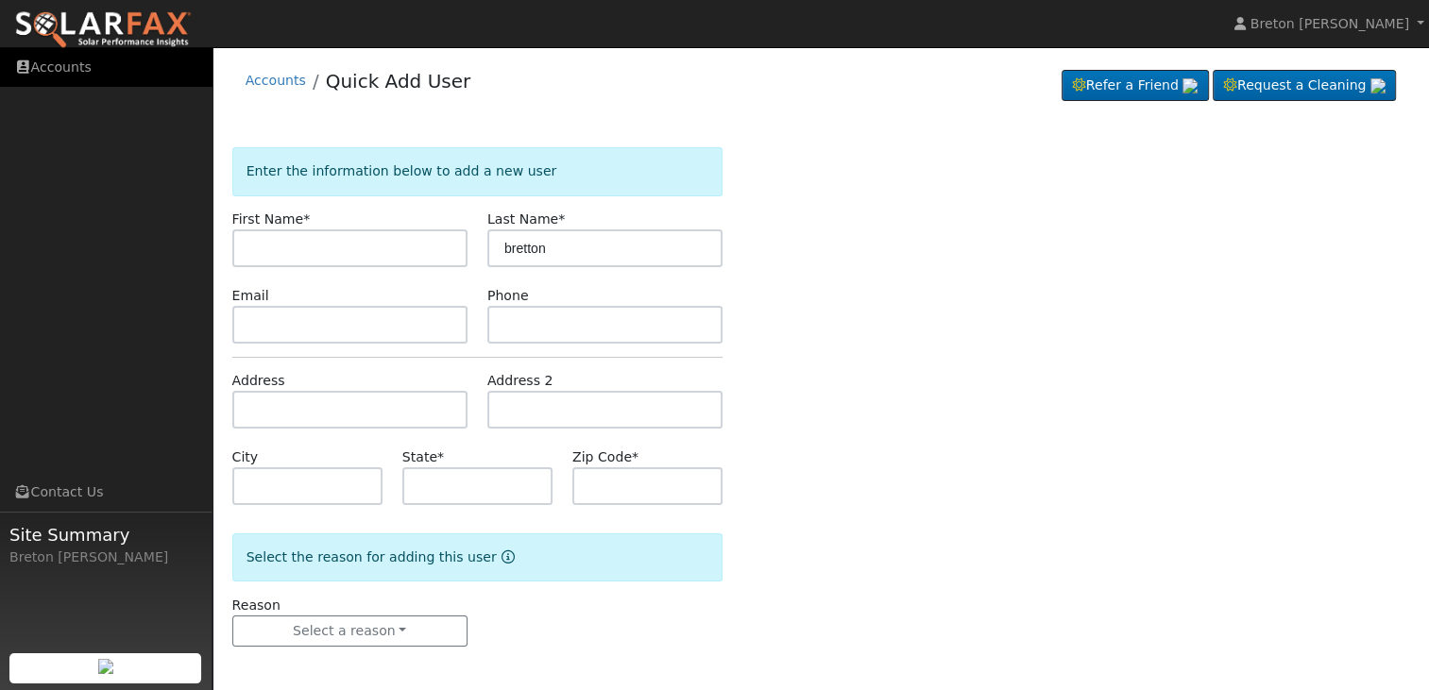
click at [57, 57] on link "Accounts" at bounding box center [106, 67] width 213 height 39
